Goal: Find specific page/section: Find specific page/section

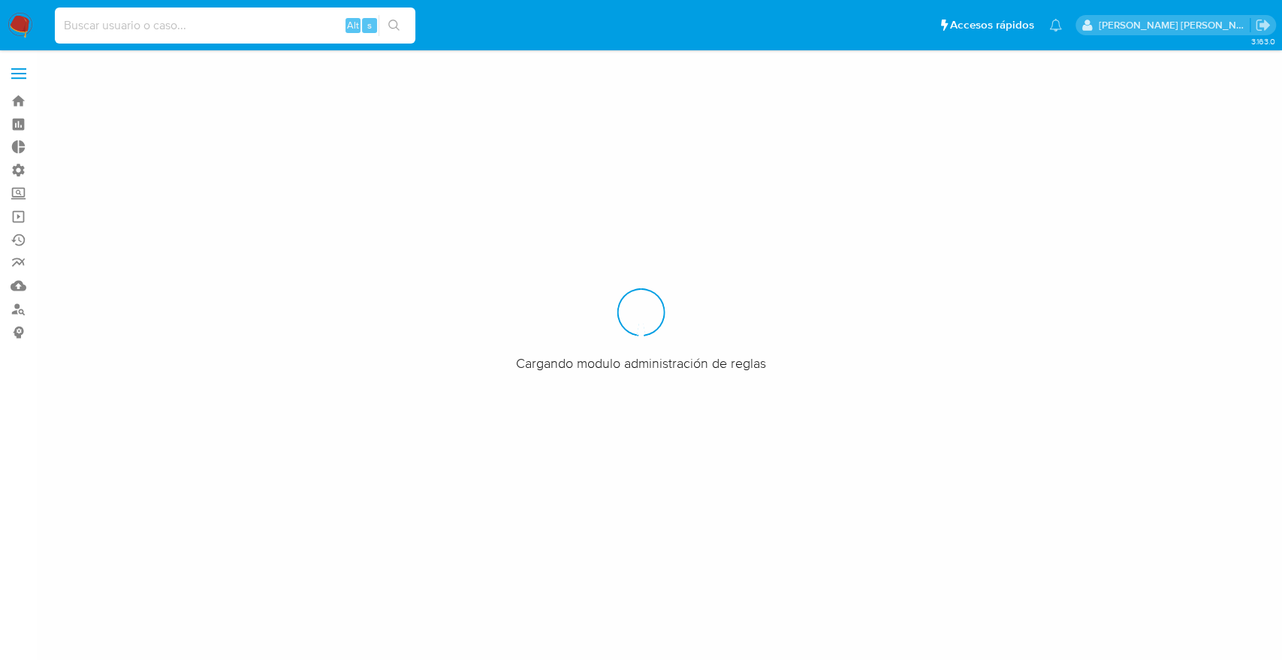
click at [225, 20] on input at bounding box center [235, 26] width 360 height 20
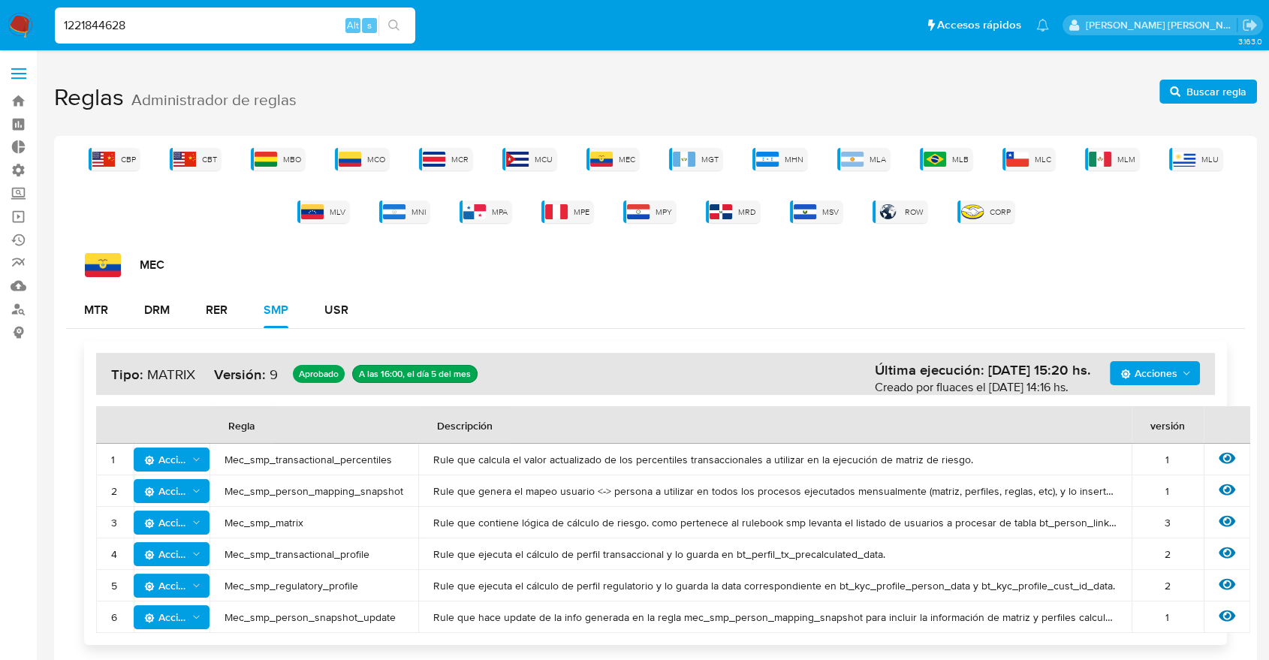
type input "1221844628"
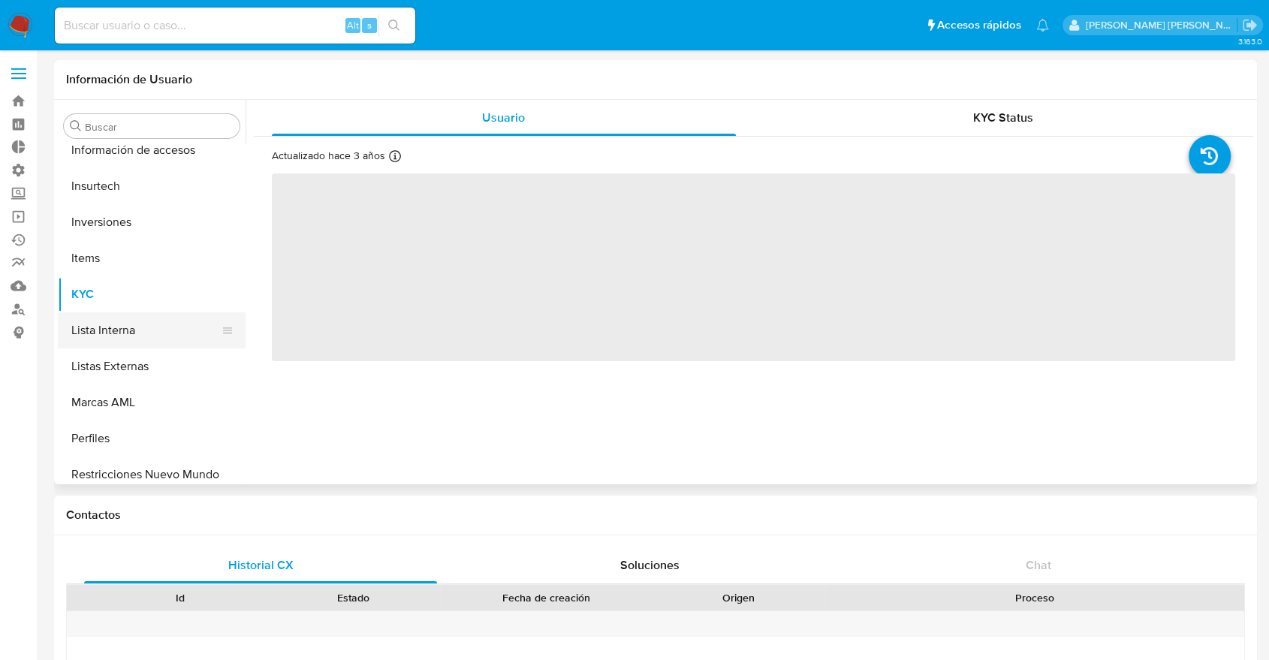
select select "10"
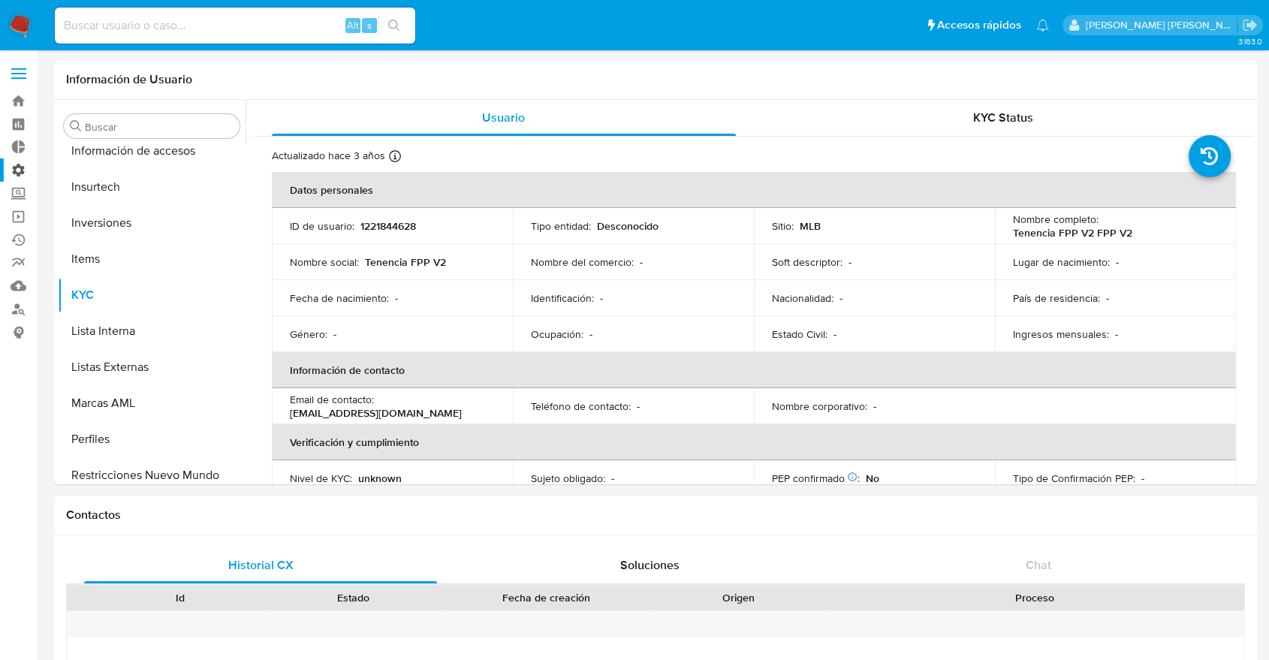
click at [17, 167] on label "Administración" at bounding box center [89, 169] width 179 height 23
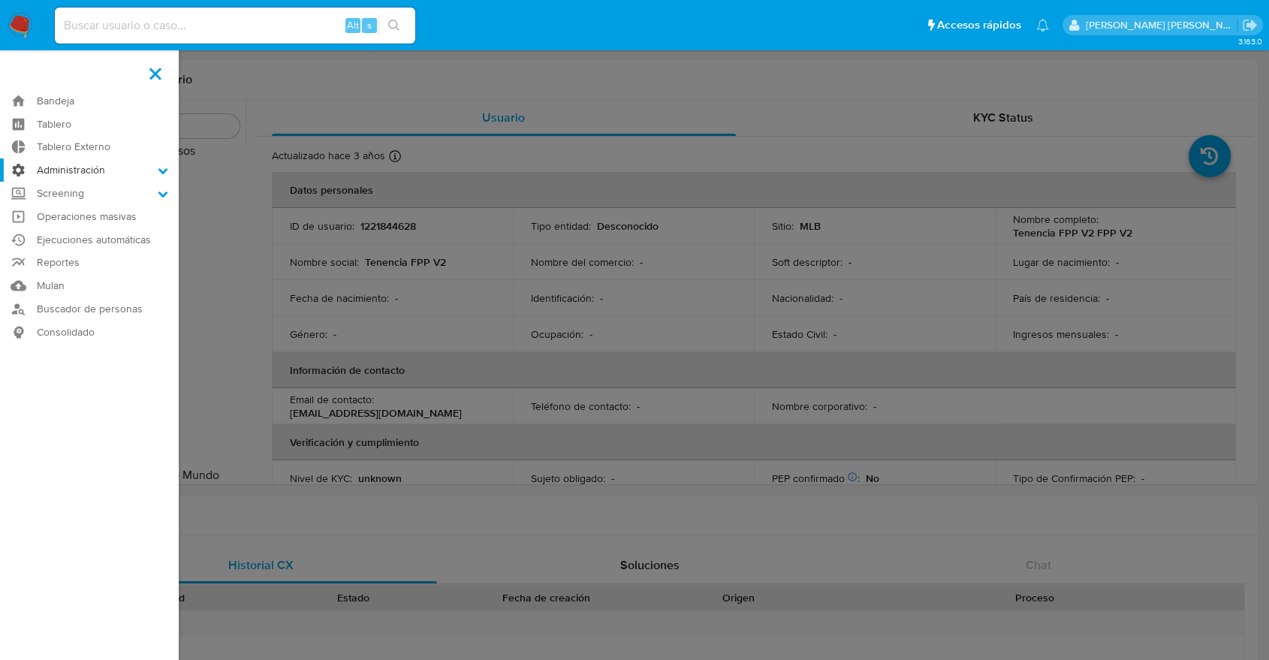
click at [0, 0] on input "Administración" at bounding box center [0, 0] width 0 height 0
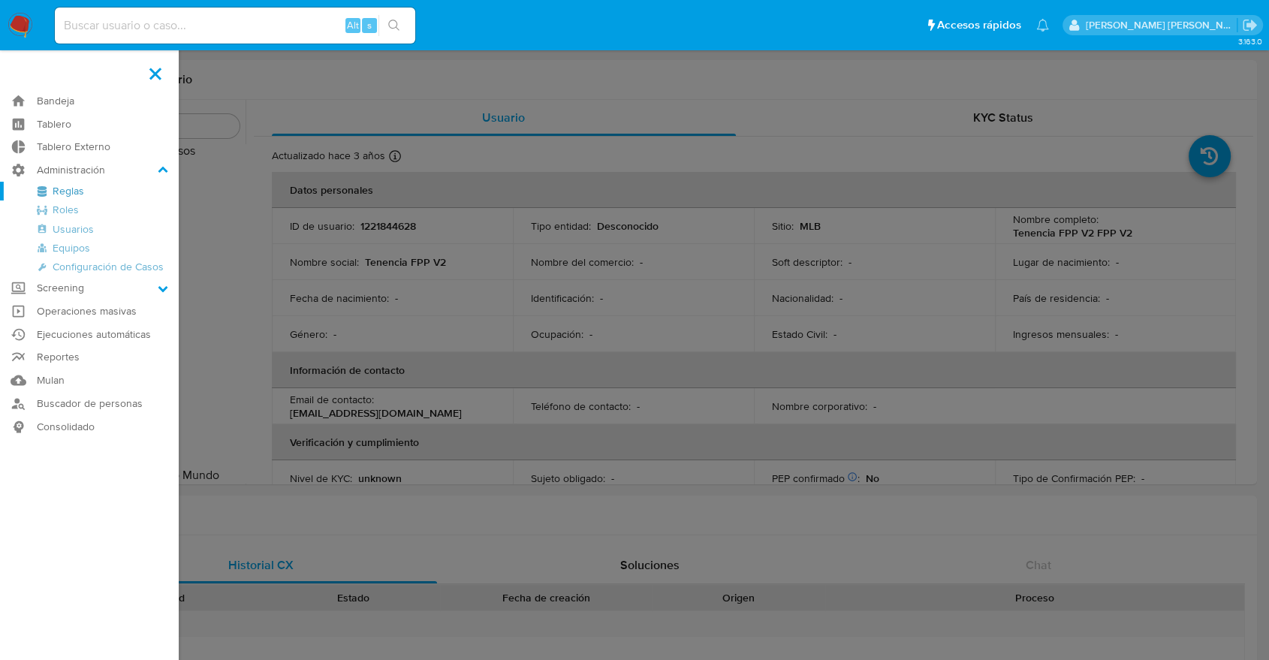
click at [74, 191] on link "Reglas" at bounding box center [89, 191] width 179 height 19
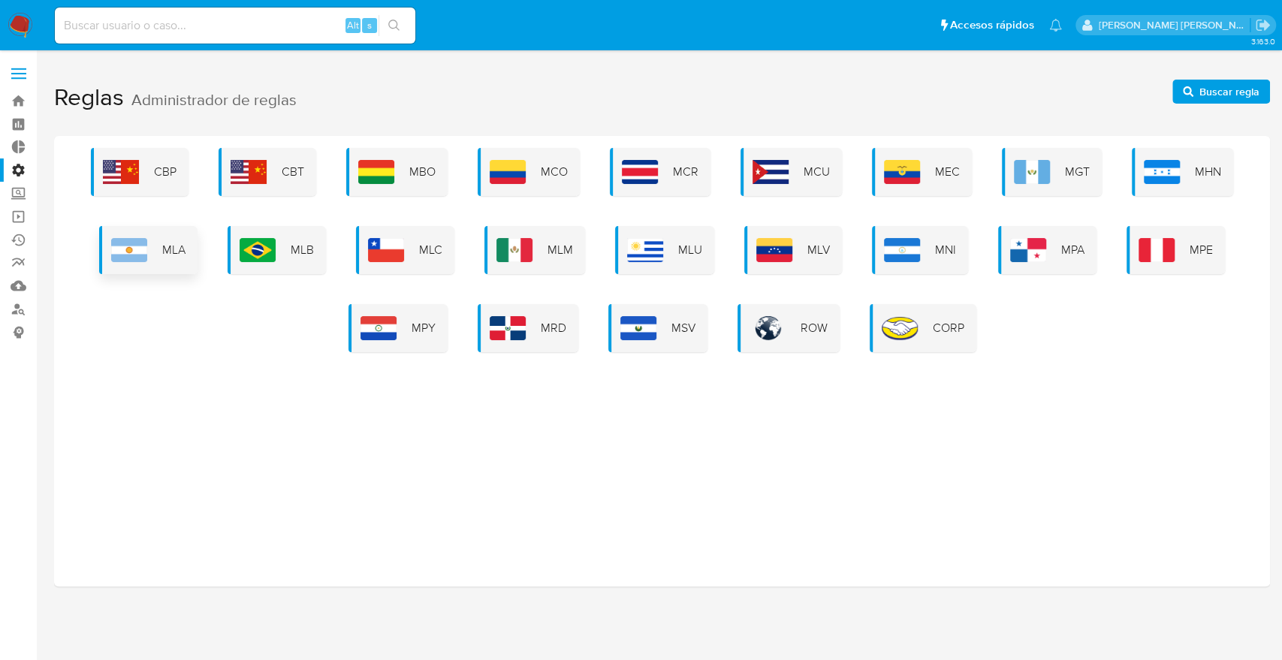
click at [158, 246] on div "MLA" at bounding box center [148, 250] width 98 height 48
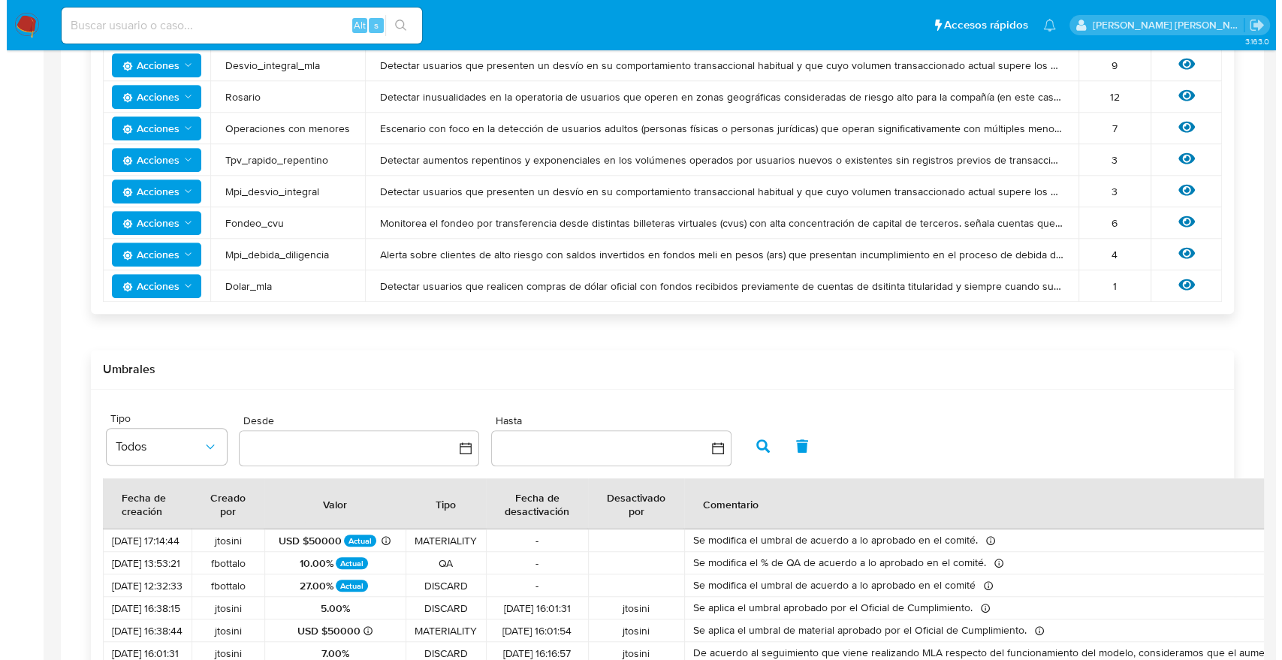
scroll to position [817, 0]
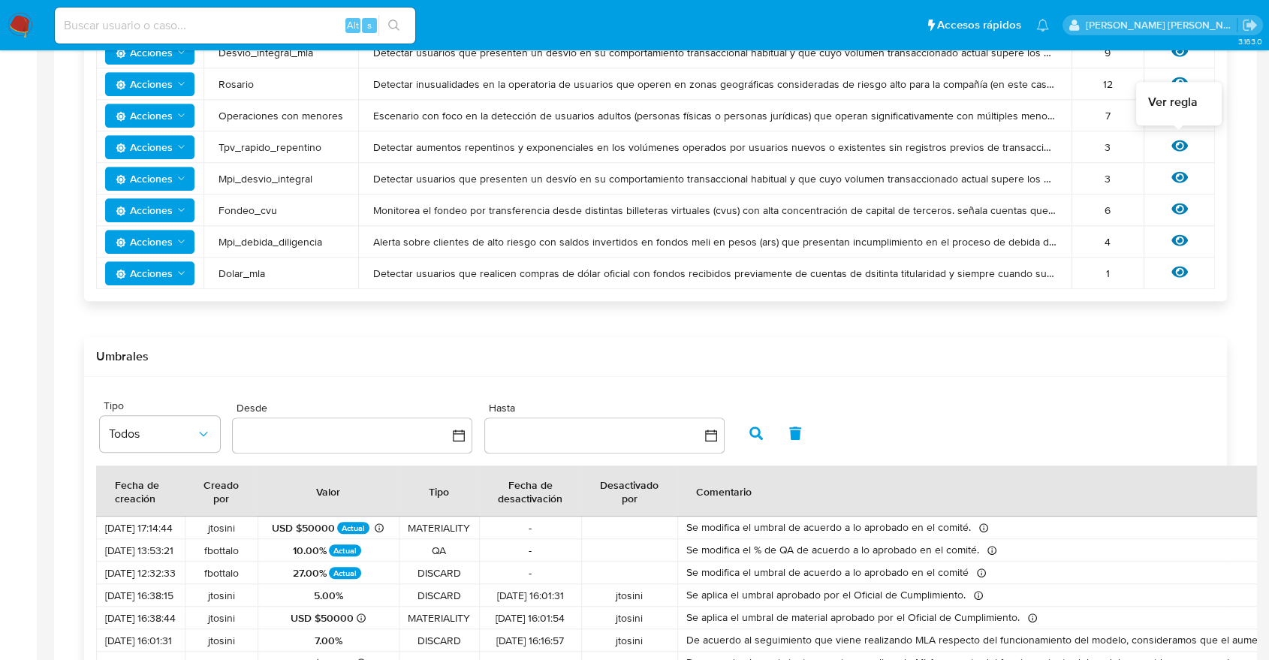
click at [1177, 143] on icon at bounding box center [1179, 145] width 17 height 17
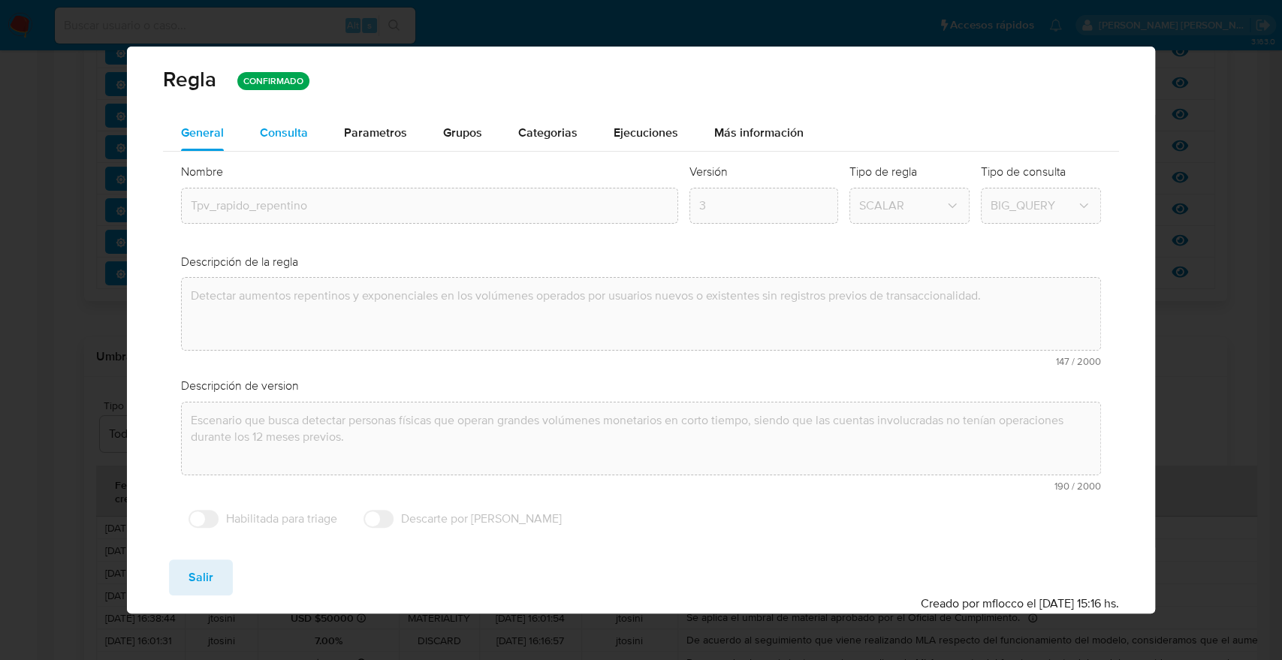
click at [270, 134] on div "Consulta" at bounding box center [284, 133] width 48 height 12
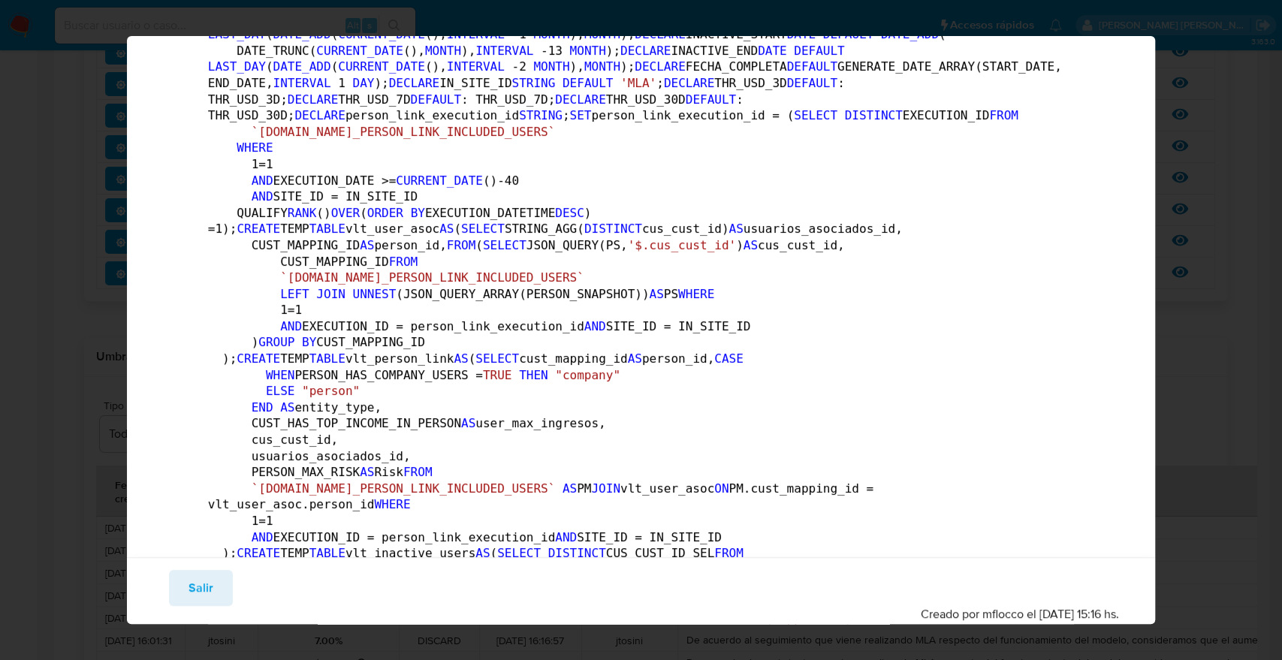
scroll to position [0, 0]
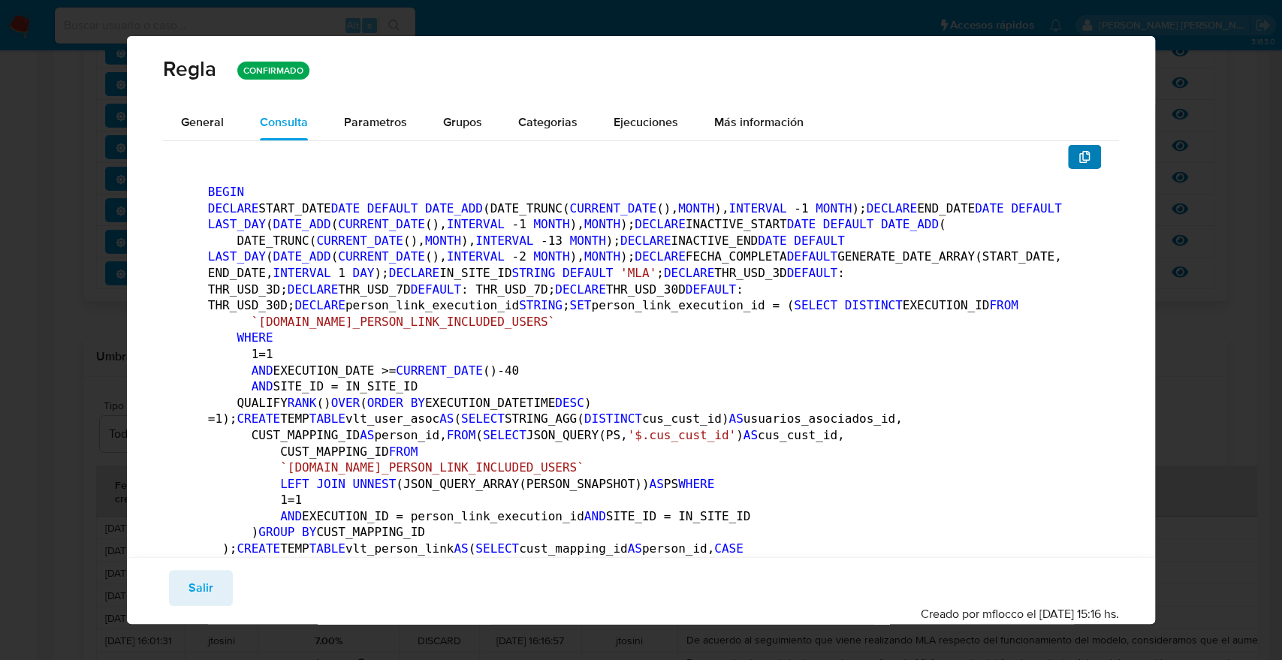
click at [1079, 152] on icon "button" at bounding box center [1084, 157] width 11 height 12
